Goal: Book appointment/travel/reservation

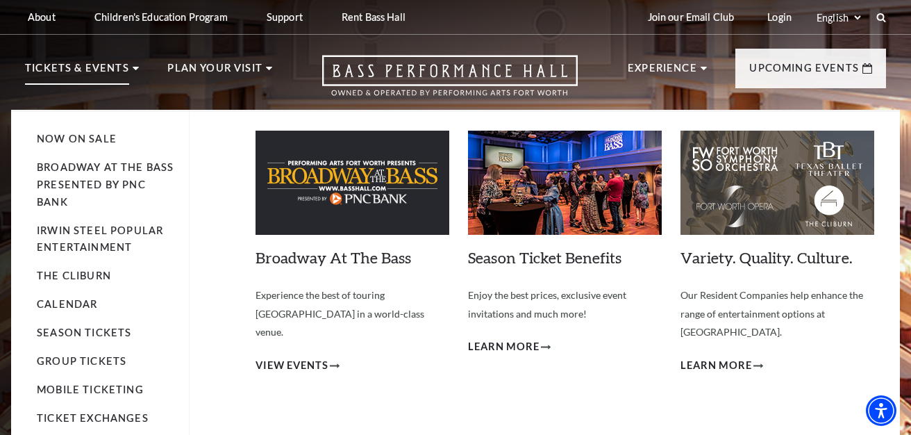
click at [74, 300] on li "Calendar" at bounding box center [106, 304] width 138 height 17
click at [78, 307] on link "Calendar" at bounding box center [67, 304] width 60 height 12
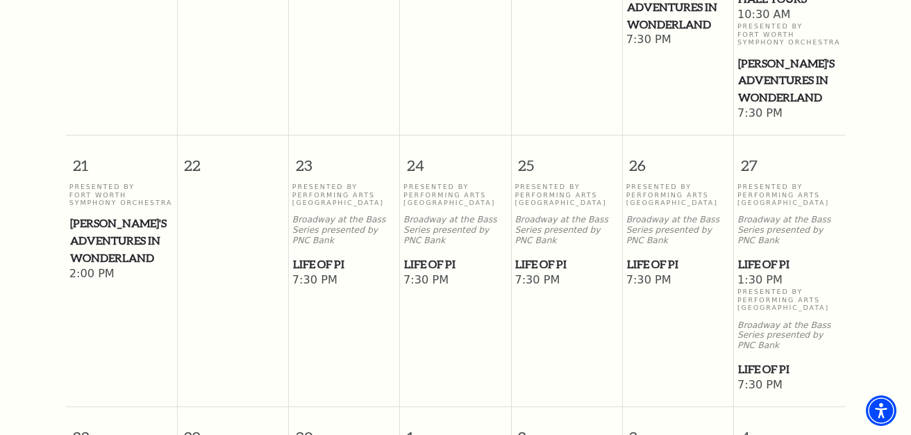
scroll to position [869, 0]
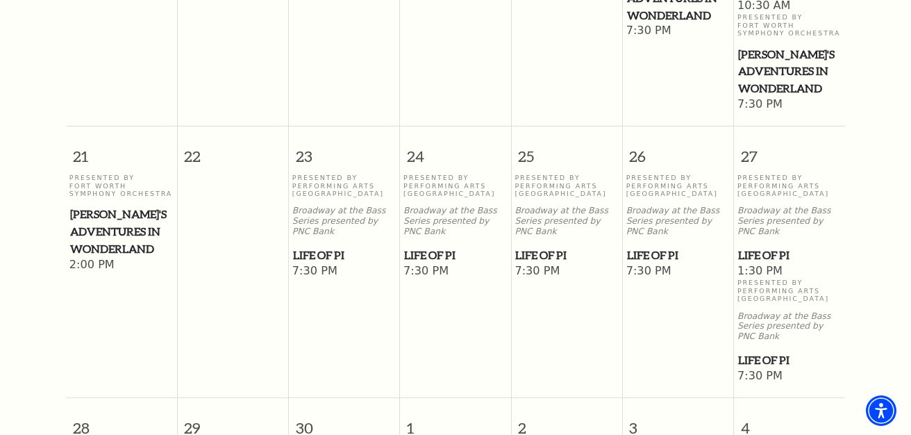
click at [106, 257] on span "[PERSON_NAME]'s Adventures in Wonderland" at bounding box center [121, 230] width 103 height 51
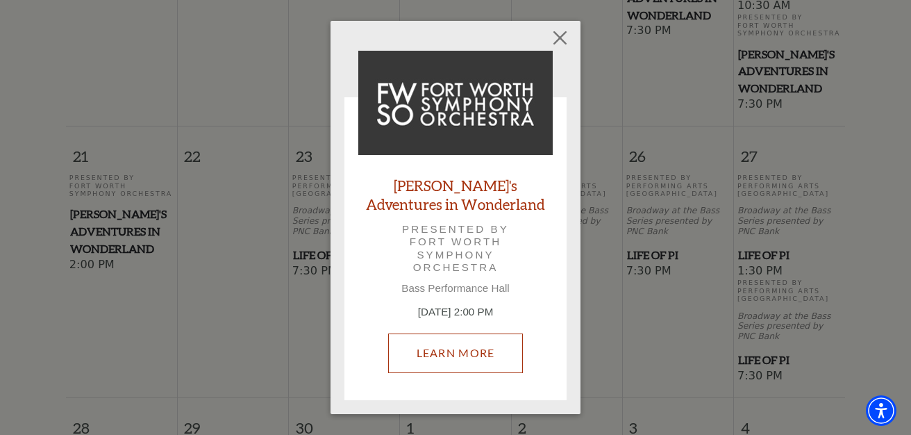
click at [461, 341] on link "Learn More" at bounding box center [455, 352] width 135 height 39
